Goal: Find specific page/section: Find specific page/section

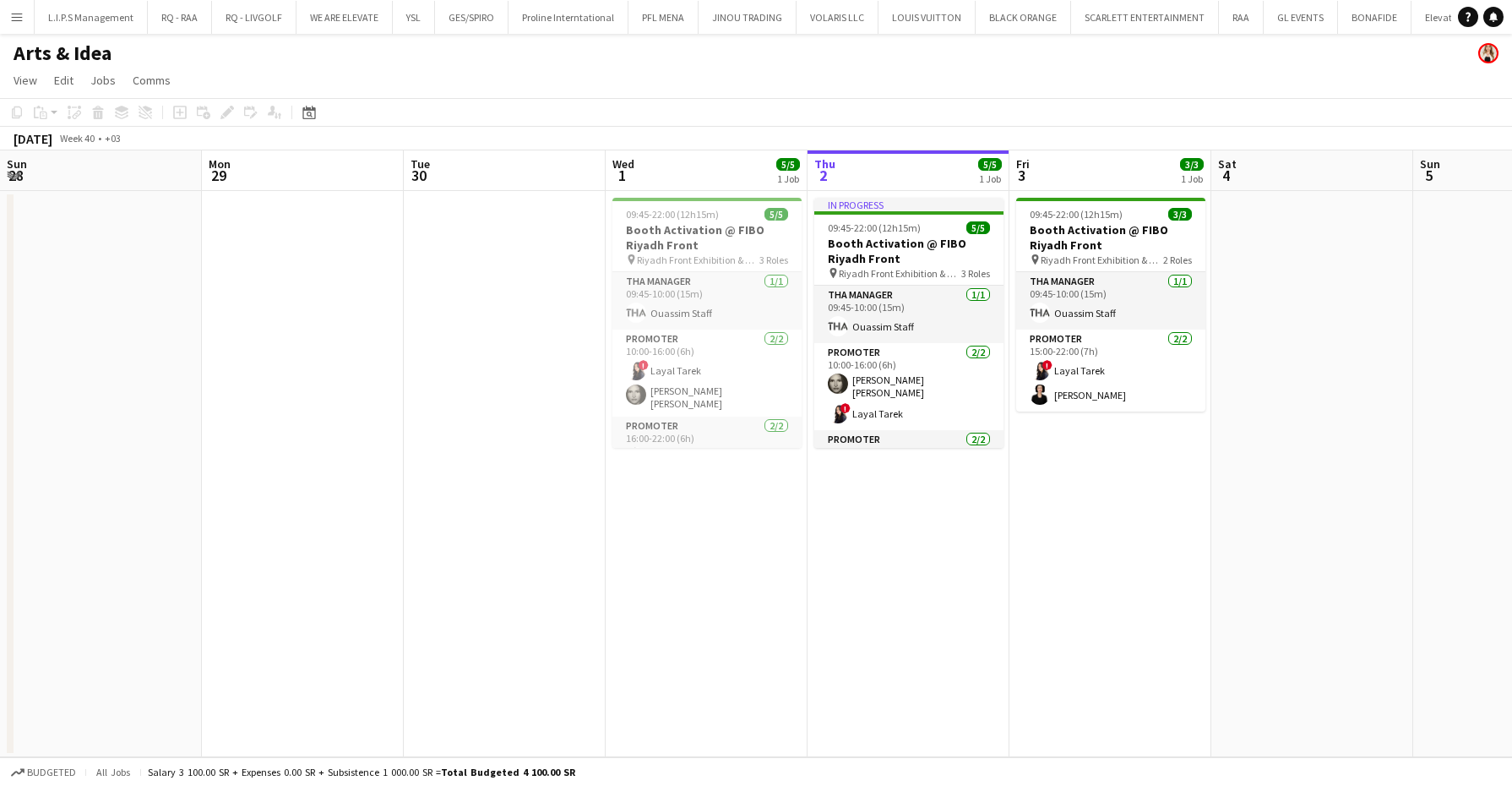
scroll to position [0, 232]
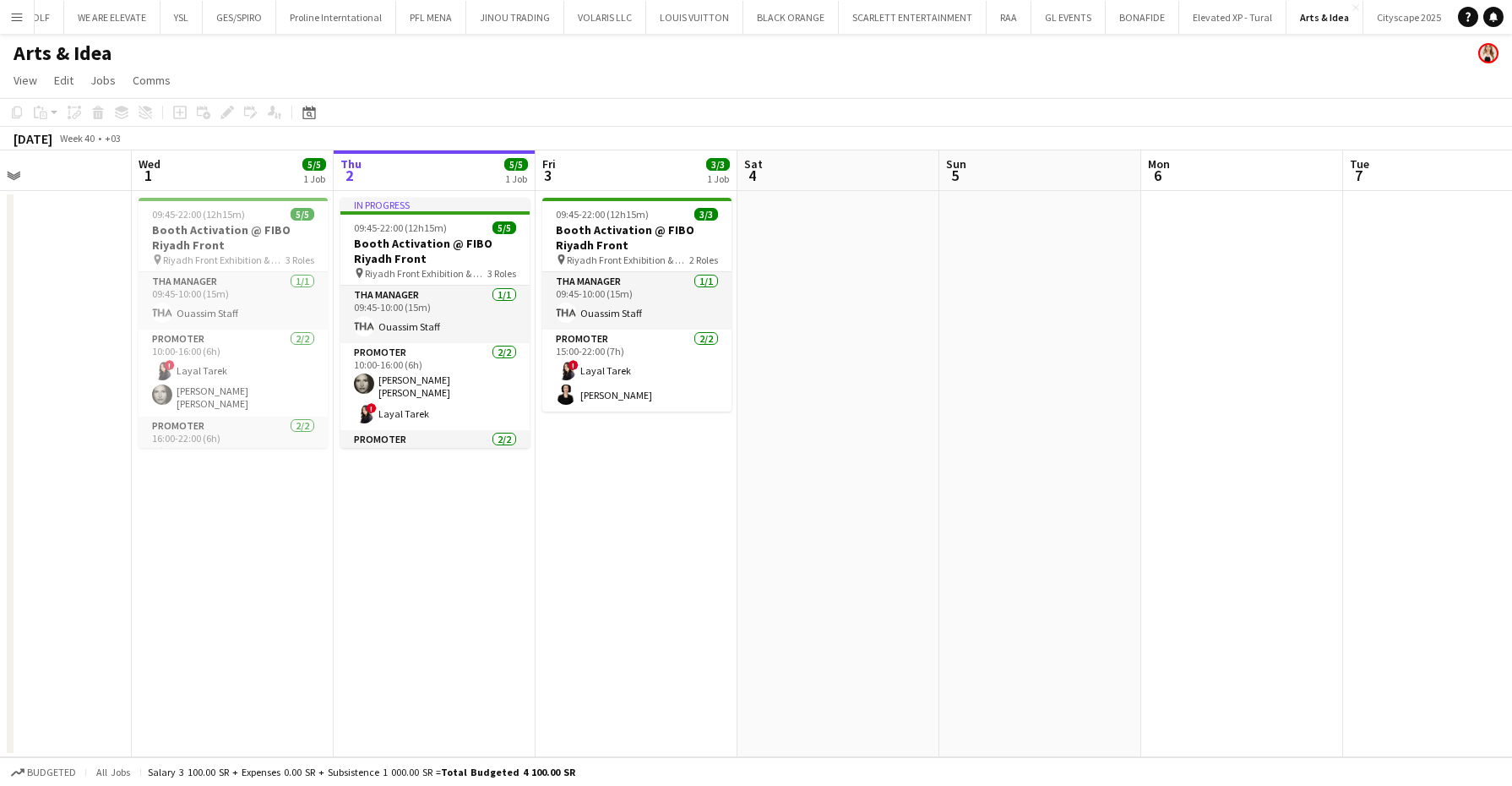
click at [784, 258] on app-calendar-viewport "Sun 28 Mon 29 Tue 30 Wed 1 5/5 1 Job Thu 2 5/5 1 Job Fri 3 3/3 1 Job Sat 4 Sun …" at bounding box center [756, 454] width 1512 height 607
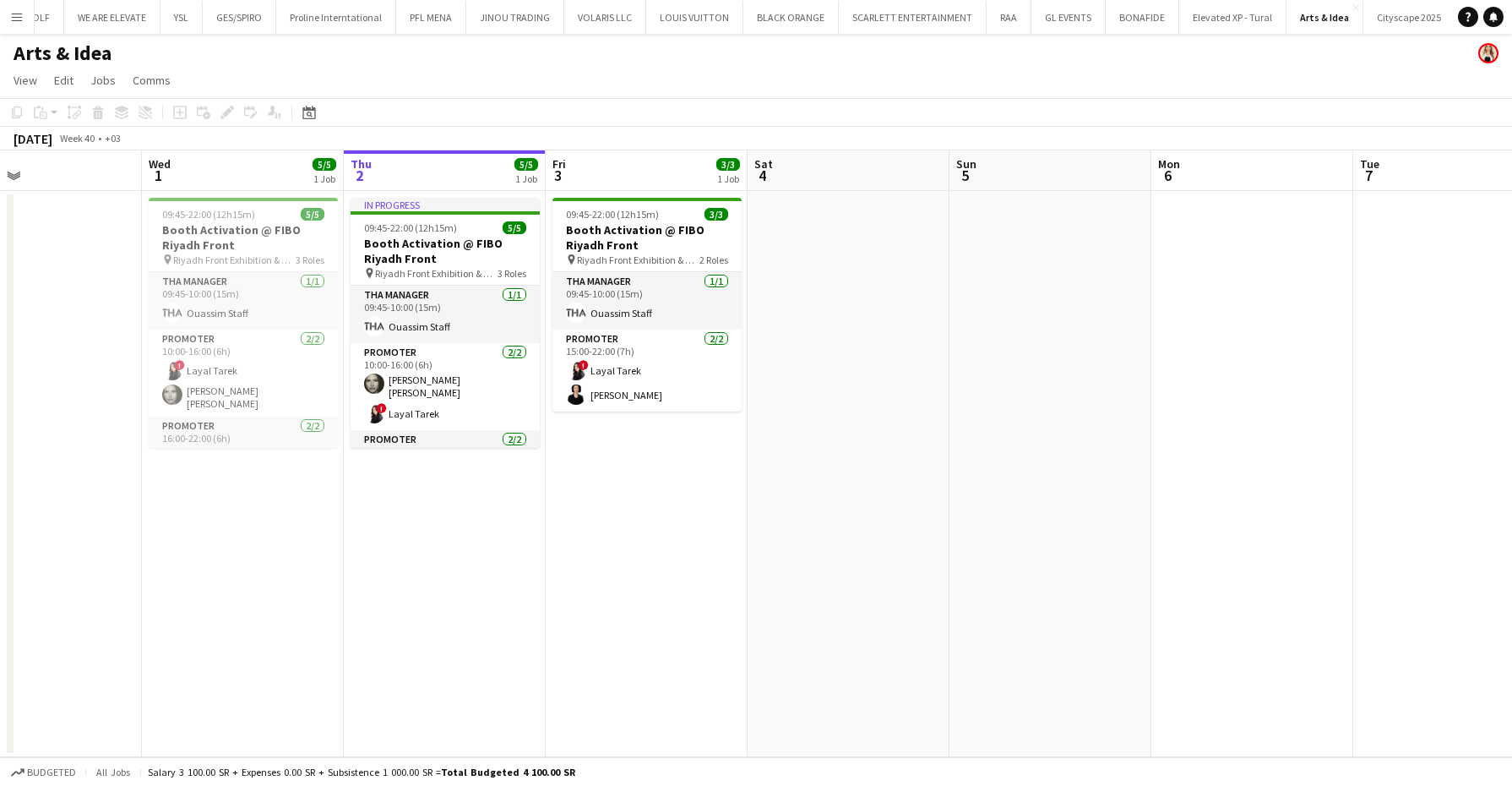
scroll to position [0, 463]
drag, startPoint x: 786, startPoint y: 258, endPoint x: 796, endPoint y: 262, distance: 10.8
click at [796, 262] on app-calendar-viewport "Sun 28 Mon 29 Tue 30 Wed 1 5/5 1 Job Thu 2 5/5 1 Job Fri 3 3/3 1 Job Sat 4 Sun …" at bounding box center [756, 454] width 1512 height 607
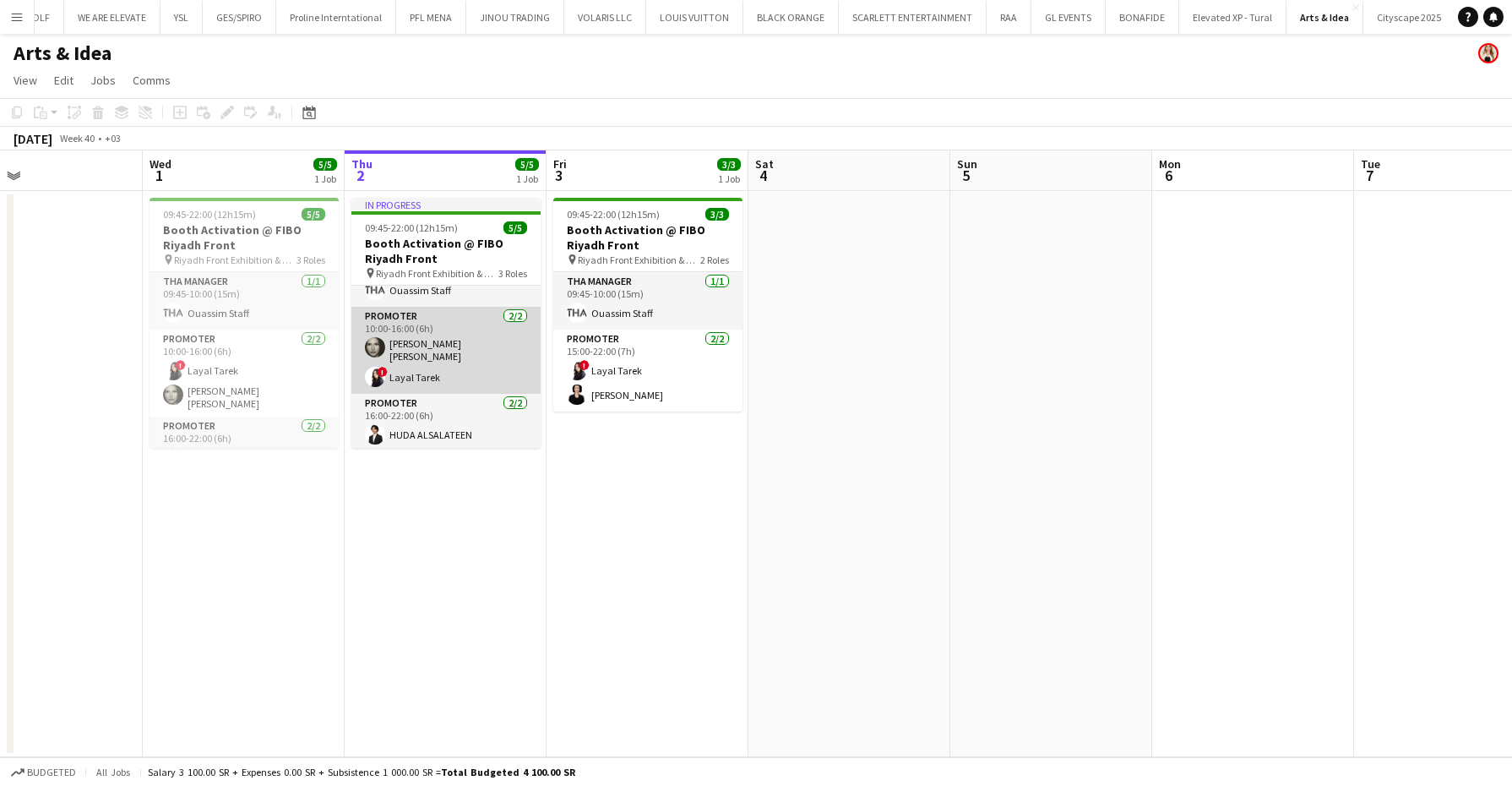
scroll to position [59, 0]
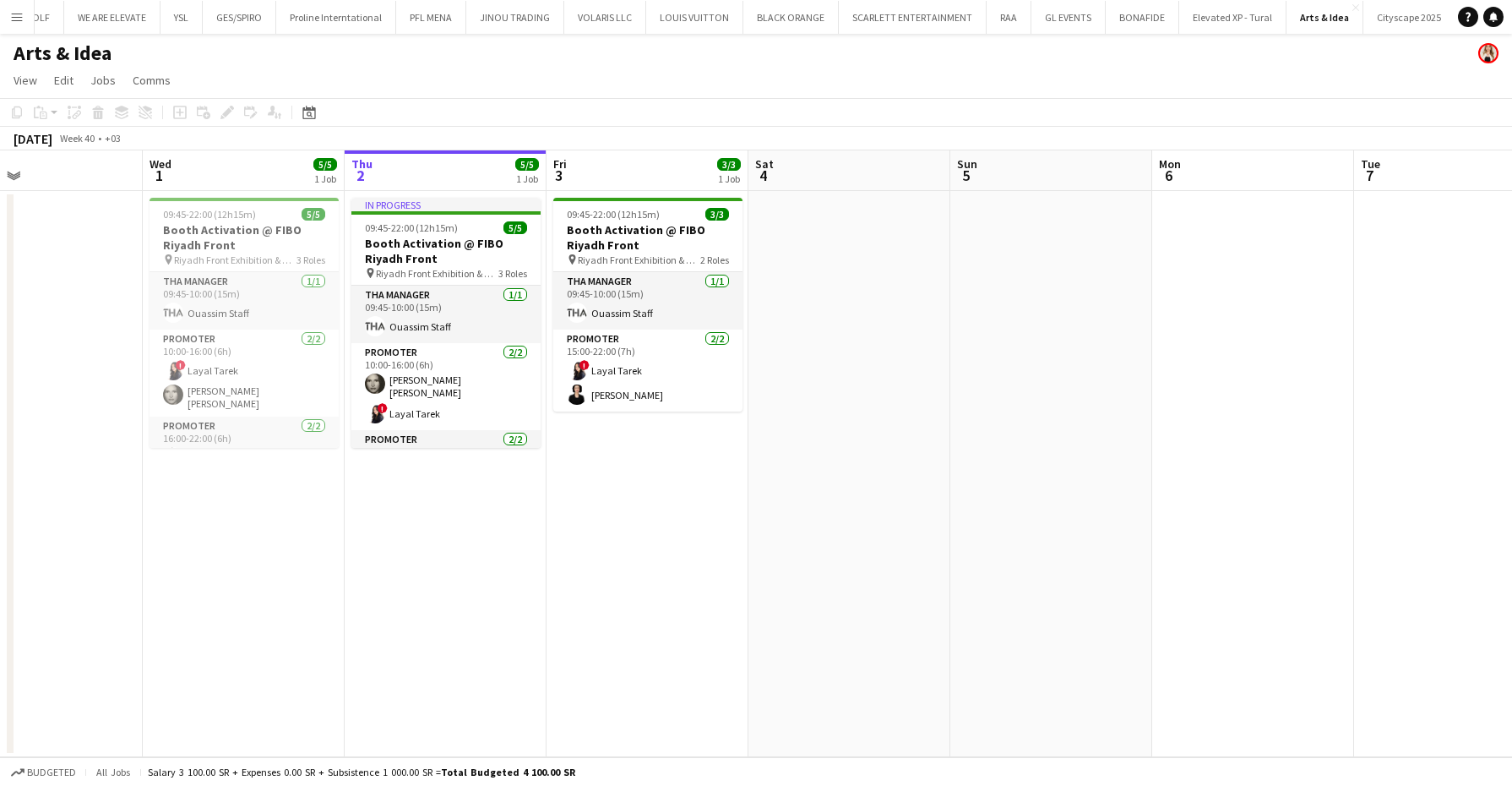
click at [10, 19] on button "Menu" at bounding box center [16, 16] width 34 height 34
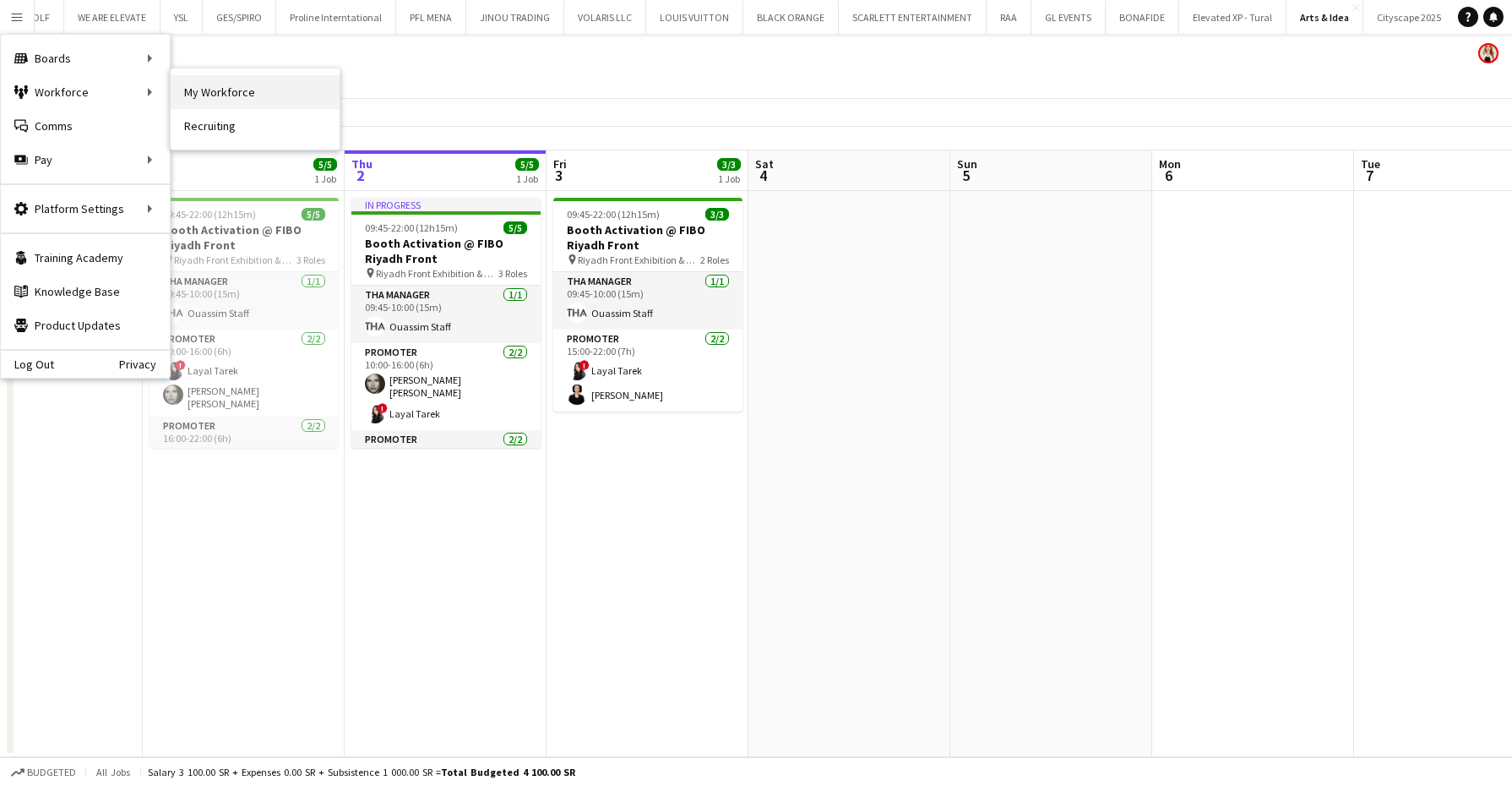
click at [237, 76] on link "My Workforce" at bounding box center [254, 92] width 169 height 34
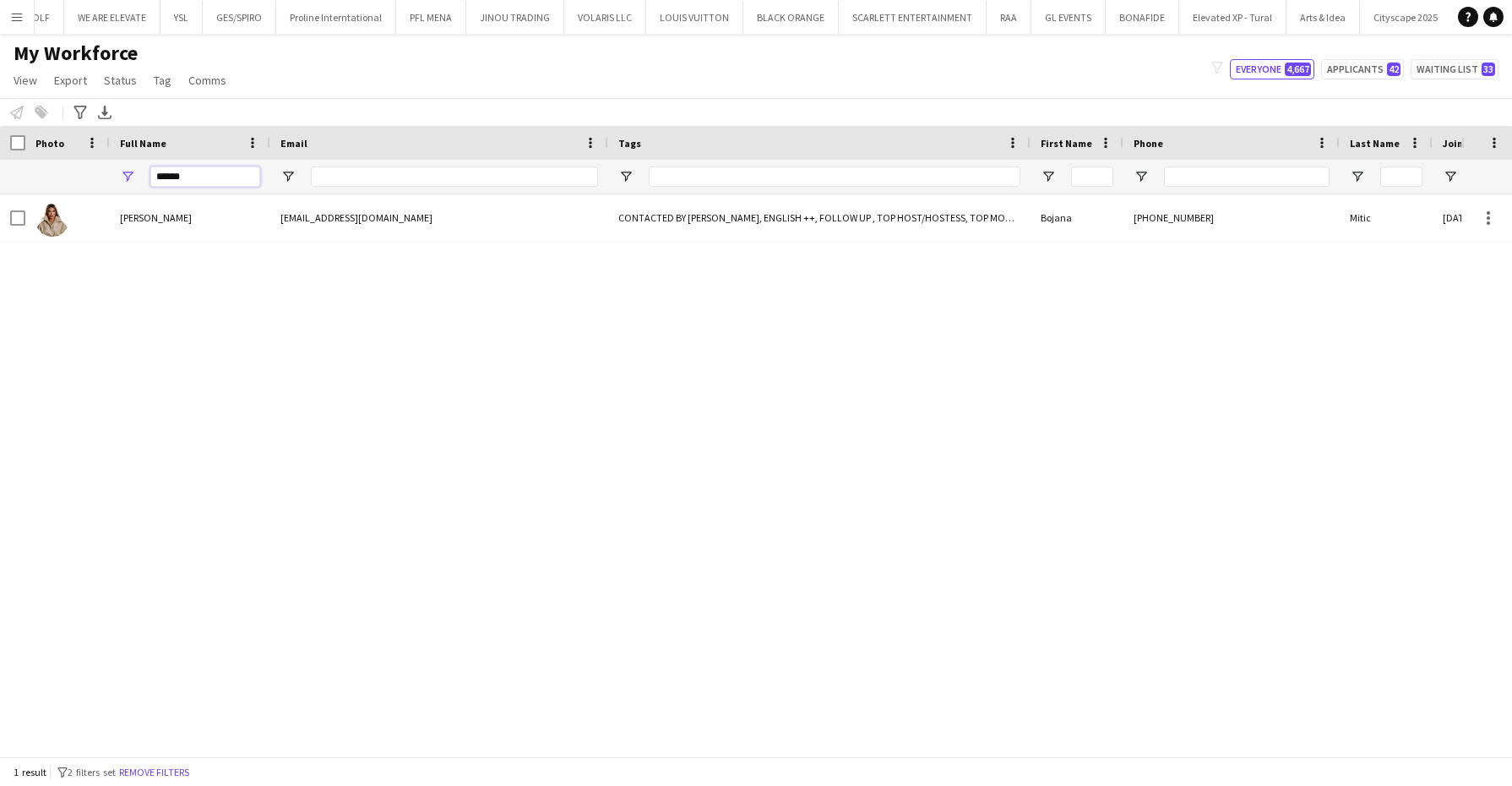
click at [22, 148] on div "Workforce Details Photo Full Name 1" at bounding box center [1198, 160] width 2397 height 68
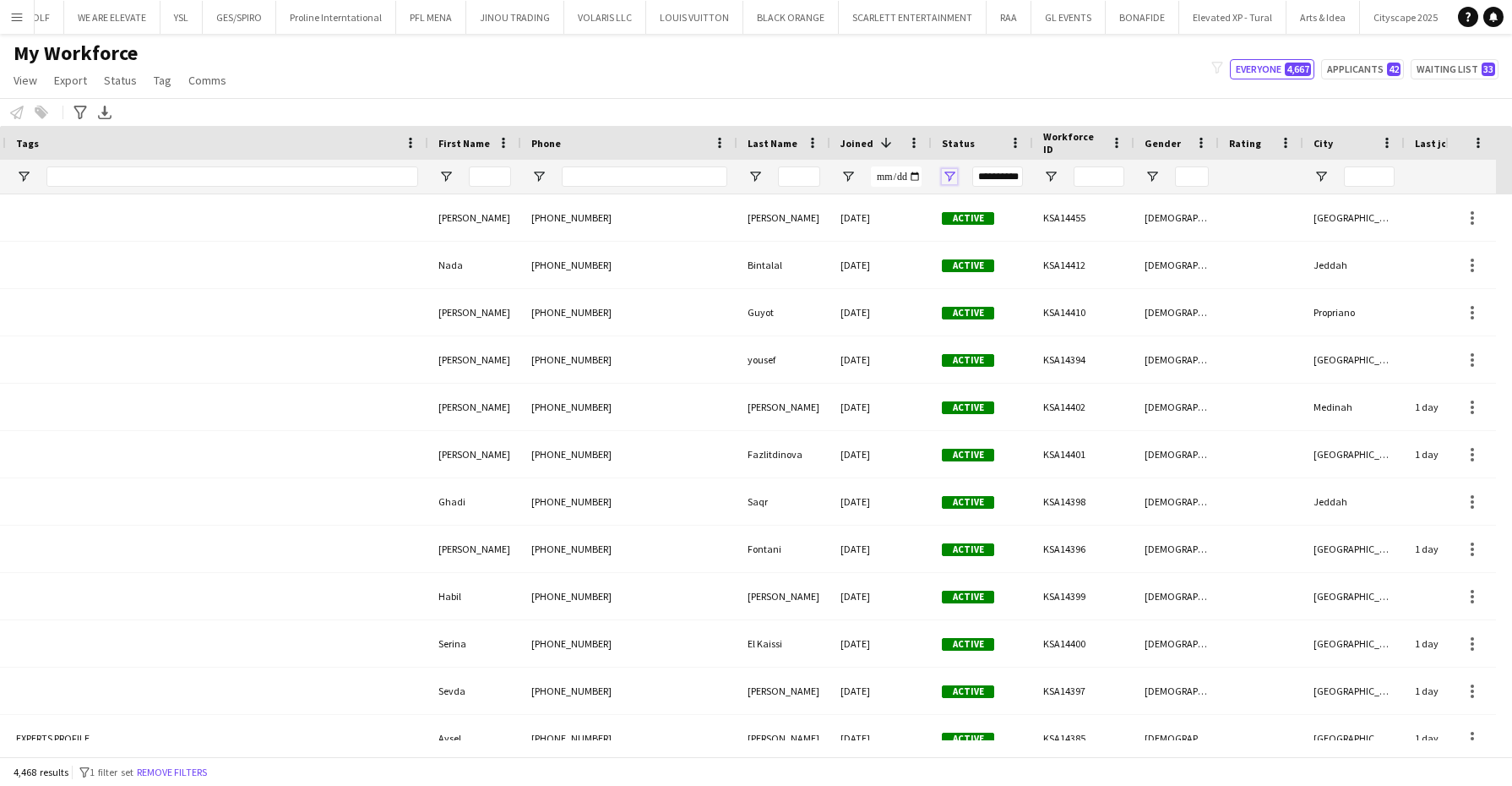
click at [945, 175] on span "Open Filter Menu" at bounding box center [950, 176] width 15 height 15
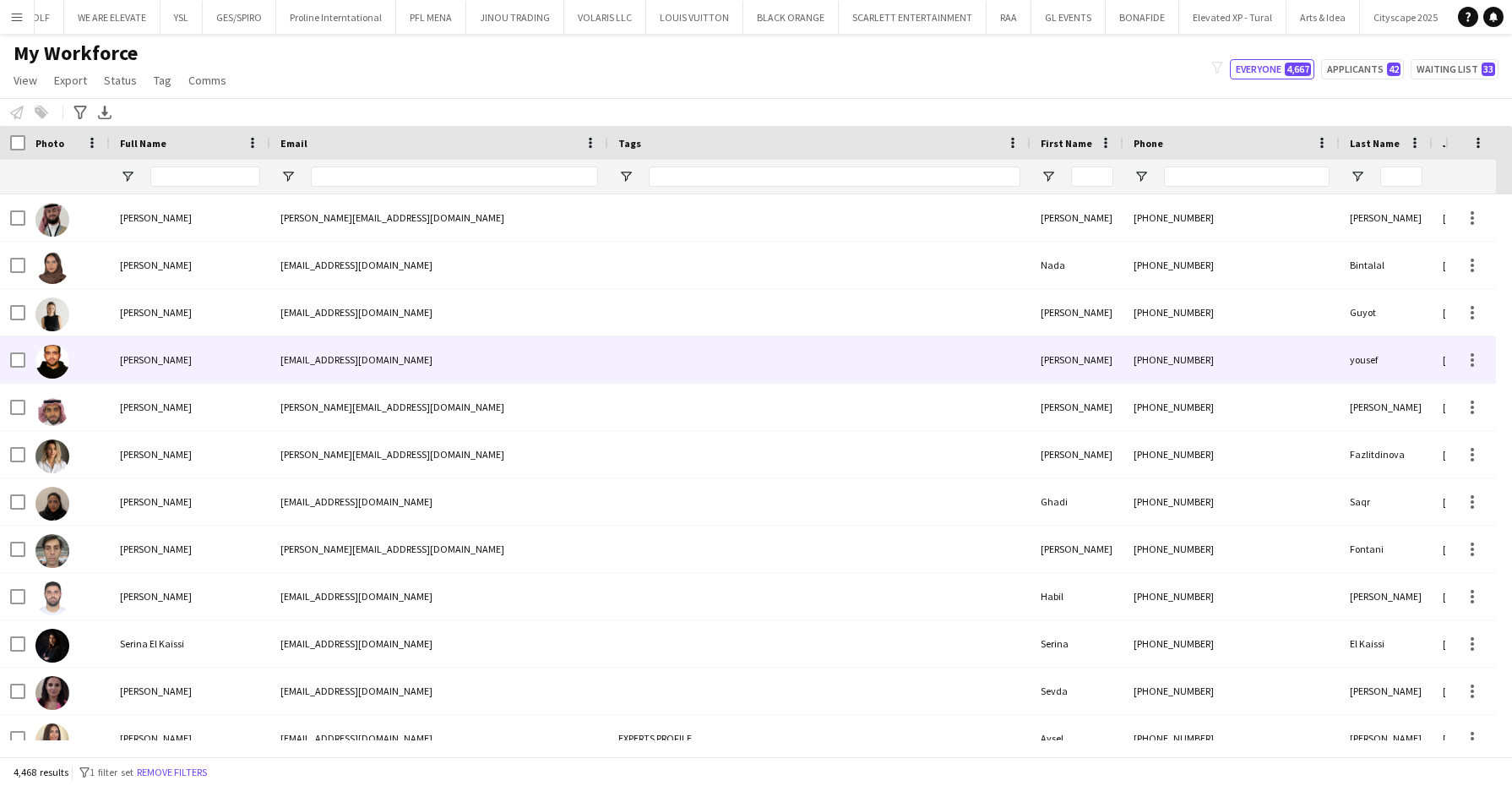
click at [134, 370] on div "[PERSON_NAME]" at bounding box center [190, 359] width 161 height 46
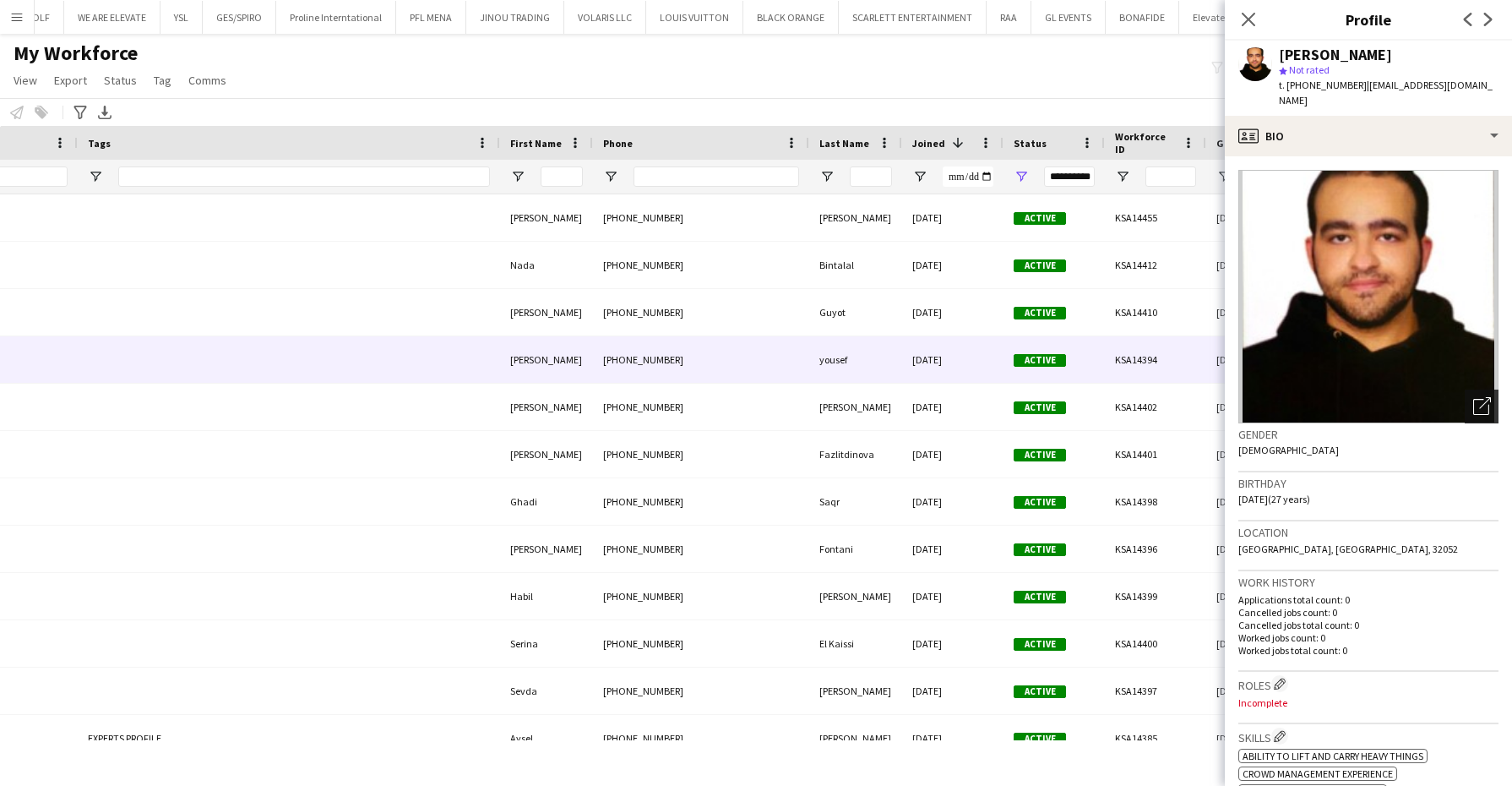
click at [1473, 397] on icon "Open photos pop-in" at bounding box center [1482, 406] width 17 height 17
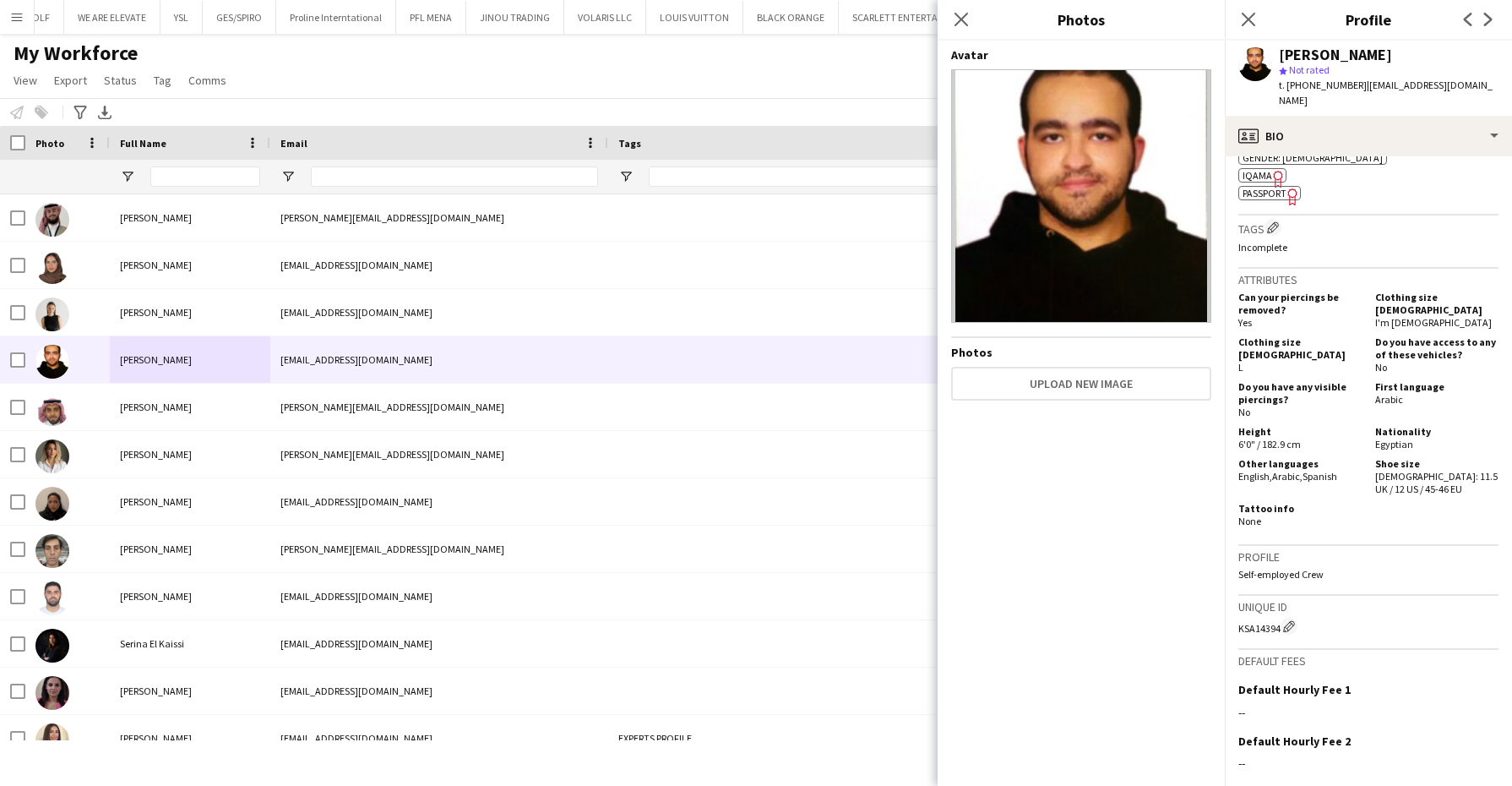
click at [378, 97] on app-workforce-header "My Workforce View Views Default view Basic Export View Full Name TAGS Test New …" at bounding box center [756, 83] width 1512 height 86
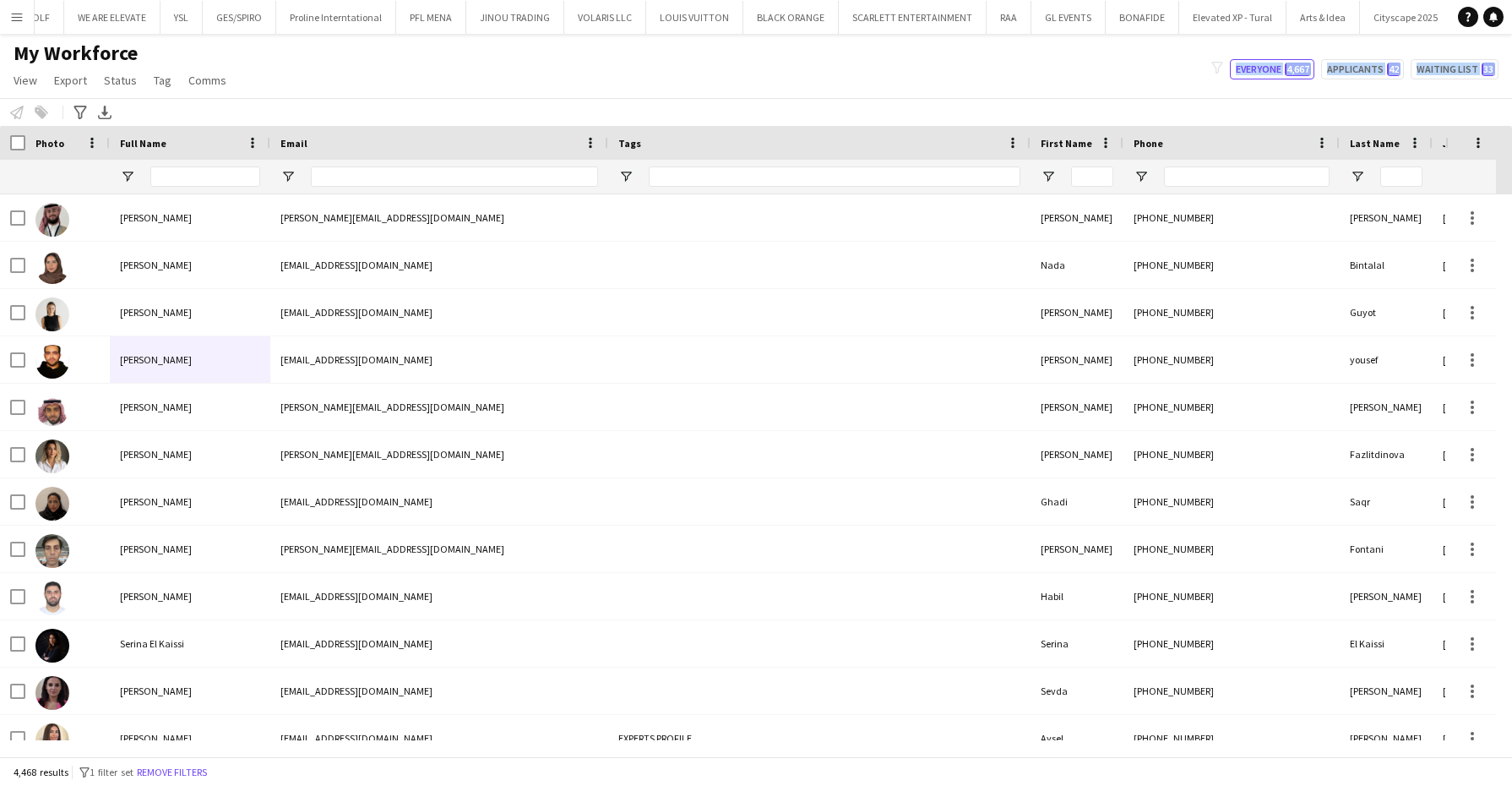
click at [942, 49] on div "My Workforce View Views Default view Basic Export View Full Name TAGS Test New …" at bounding box center [756, 69] width 1512 height 58
